Goal: Task Accomplishment & Management: Use online tool/utility

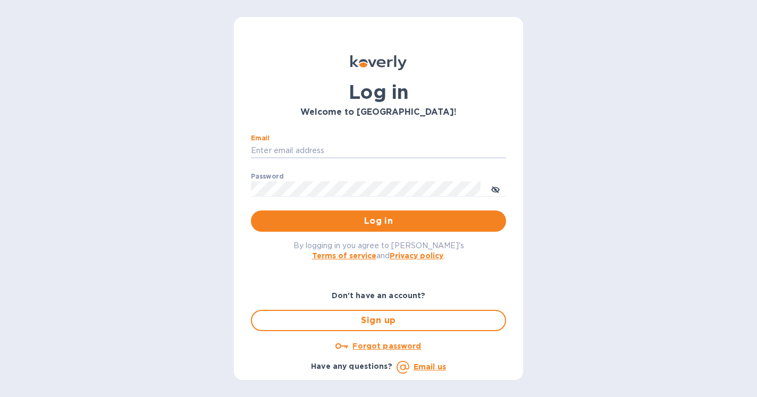
type input "[PERSON_NAME][EMAIL_ADDRESS][DOMAIN_NAME]"
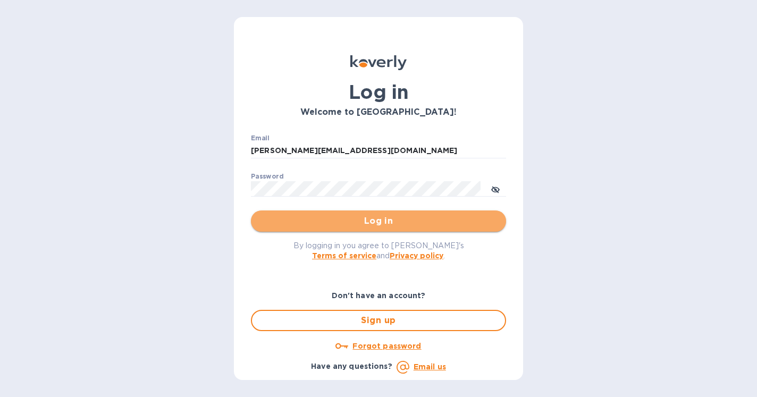
click at [371, 220] on span "Log in" at bounding box center [379, 221] width 238 height 13
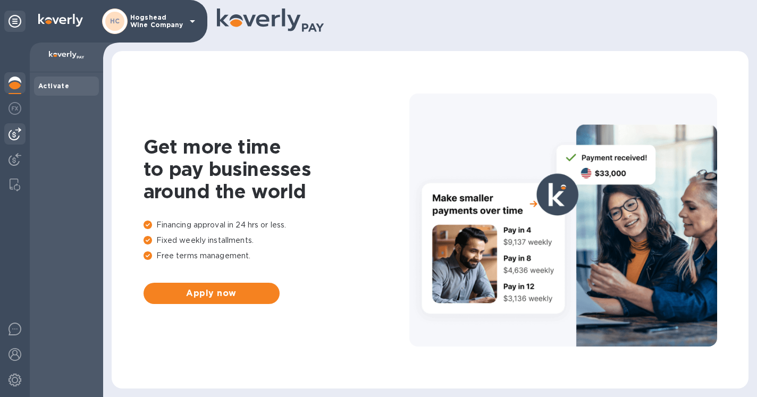
click at [12, 137] on img at bounding box center [15, 134] width 13 height 13
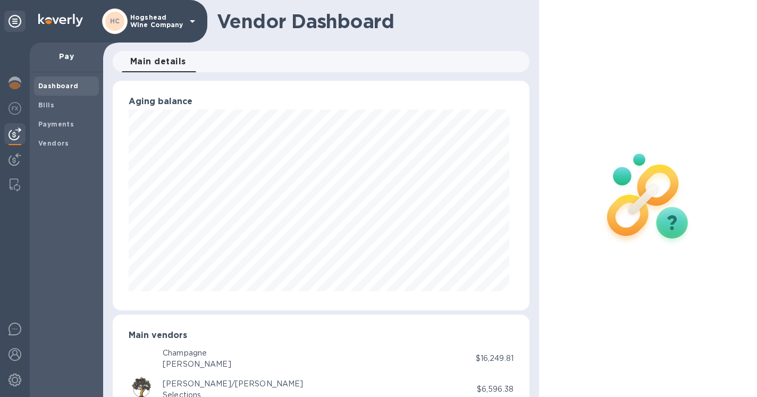
scroll to position [230, 413]
click at [202, 356] on div "Champagne" at bounding box center [197, 353] width 69 height 11
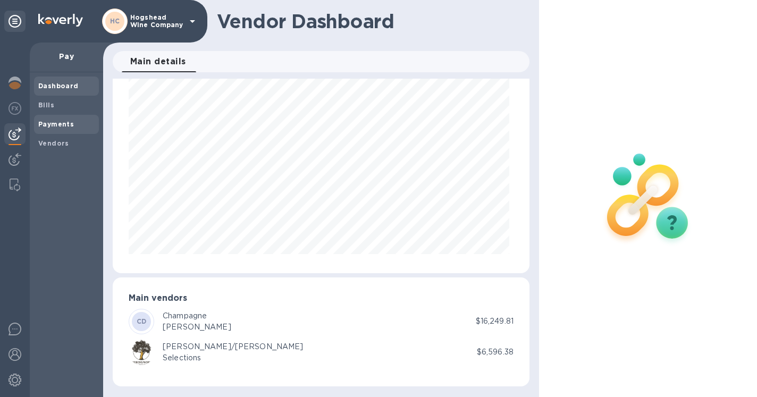
scroll to position [37, 0]
click at [51, 110] on div "Bills" at bounding box center [66, 105] width 65 height 19
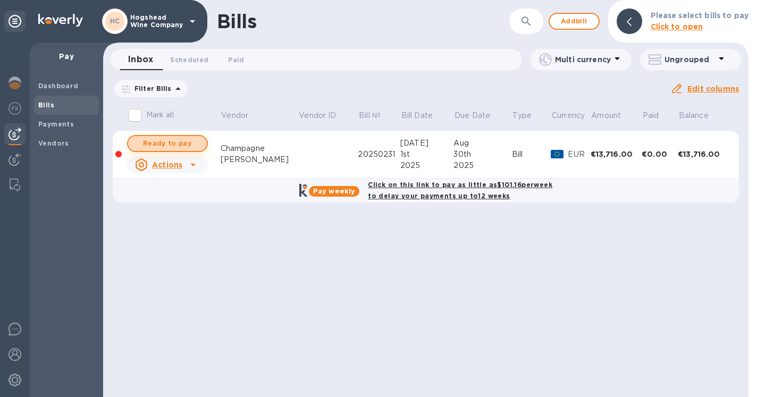
click at [180, 141] on span "Ready to pay" at bounding box center [168, 143] width 62 height 13
checkbox input "true"
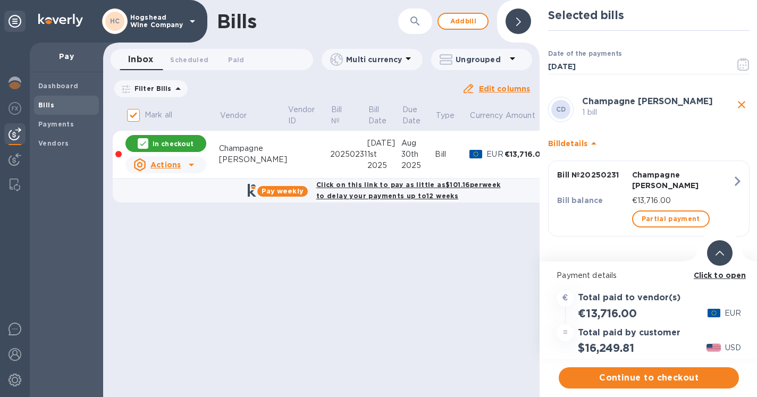
click at [735, 278] on b "Click to open" at bounding box center [720, 275] width 53 height 9
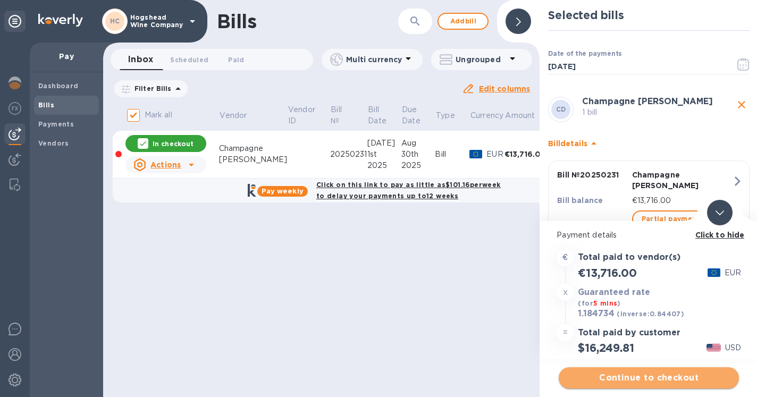
click at [639, 378] on span "Continue to checkout" at bounding box center [649, 378] width 163 height 13
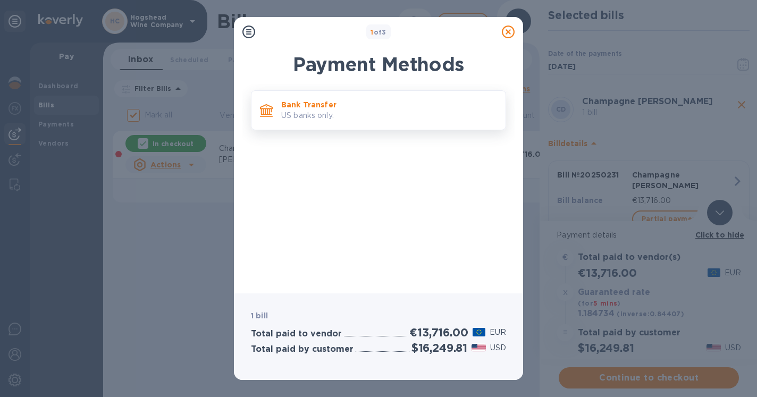
click at [332, 115] on p "US banks only." at bounding box center [389, 115] width 216 height 11
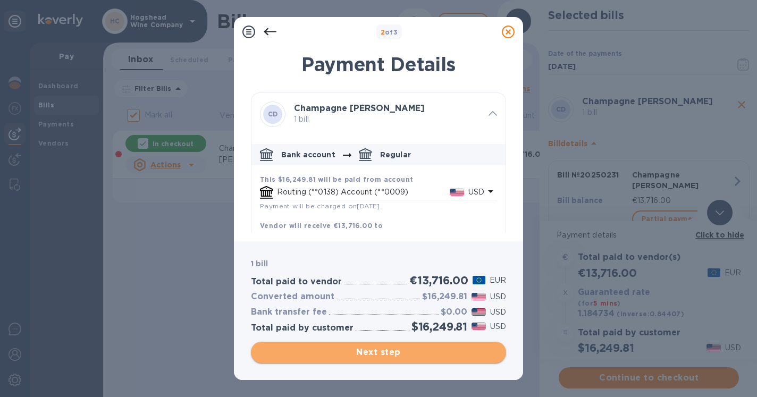
click at [369, 352] on span "Next step" at bounding box center [379, 352] width 238 height 13
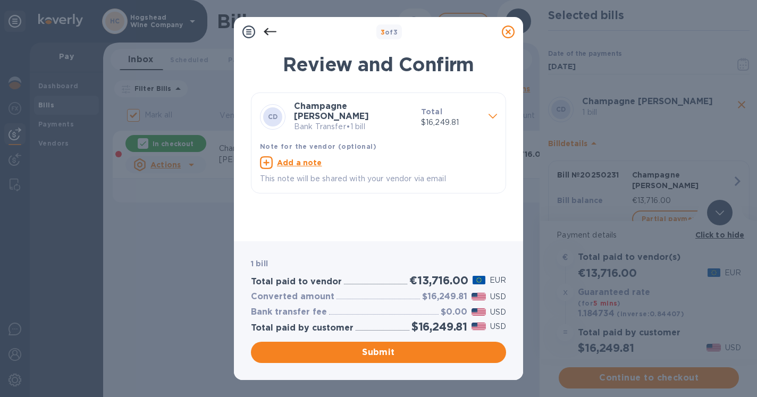
click at [359, 339] on div "1 bill Total paid to vendor €13,716.00 EUR Converted amount $16,249.81 USD Bank…" at bounding box center [379, 310] width 260 height 109
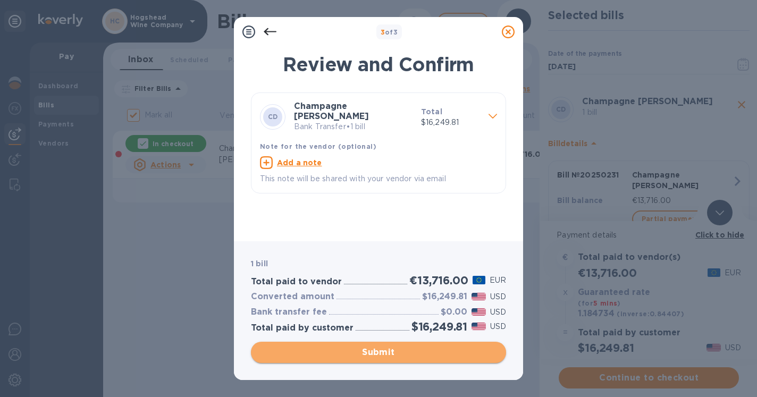
click at [360, 346] on button "Submit" at bounding box center [378, 352] width 255 height 21
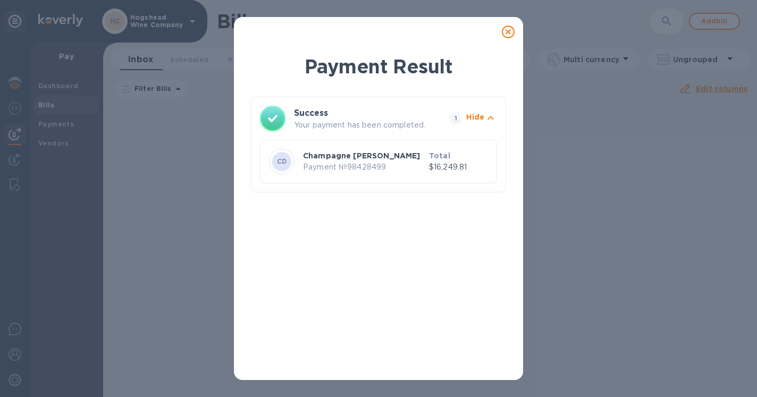
click at [477, 118] on p "Hide" at bounding box center [475, 117] width 18 height 11
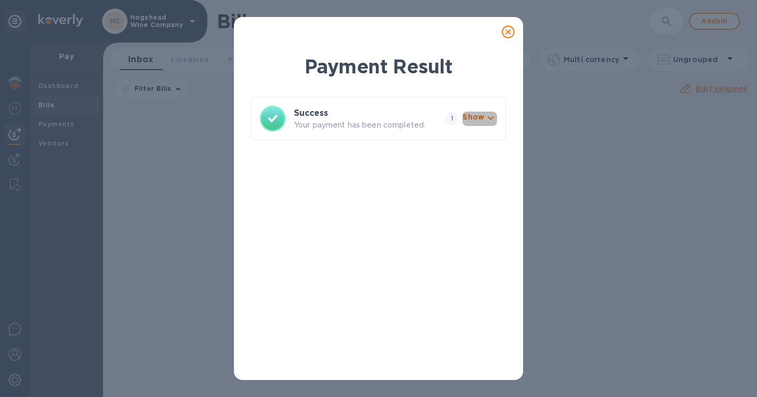
click at [477, 118] on p "Show" at bounding box center [474, 117] width 22 height 11
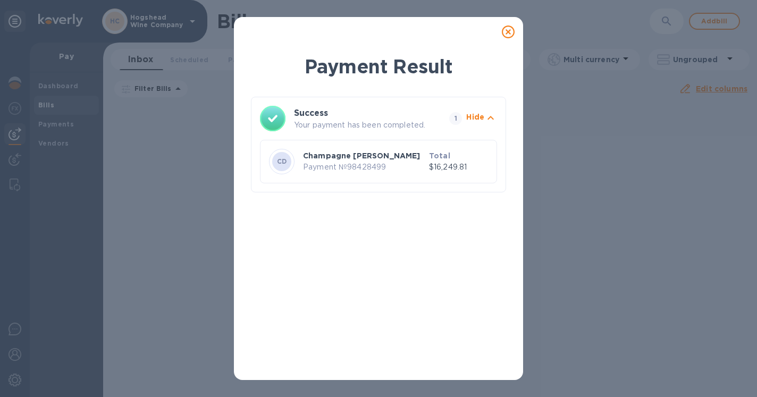
click at [509, 29] on icon at bounding box center [508, 32] width 13 height 13
